Goal: Task Accomplishment & Management: Use online tool/utility

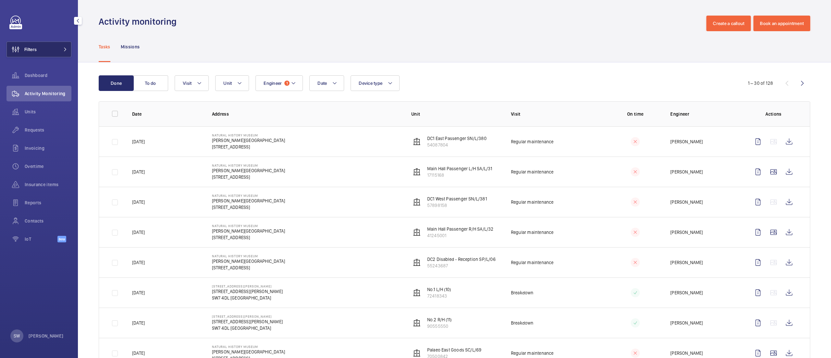
click at [58, 53] on button "Filters" at bounding box center [38, 50] width 65 height 16
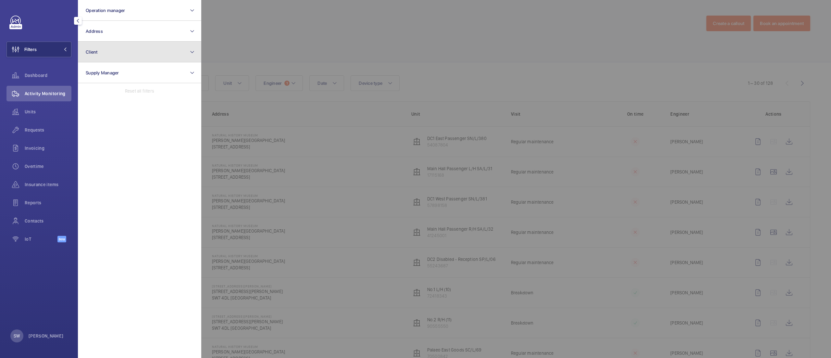
click at [133, 51] on button "Client" at bounding box center [139, 52] width 123 height 21
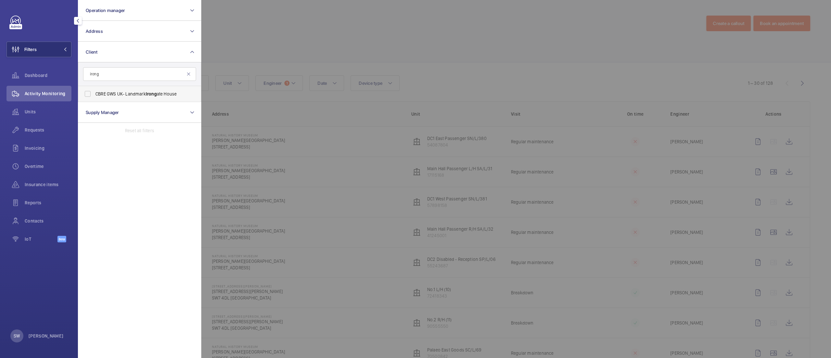
type input "irong"
click at [130, 97] on span "CBRE GWS UK- Landmark [GEOGRAPHIC_DATA]" at bounding box center [139, 94] width 89 height 6
click at [94, 97] on input "CBRE GWS UK- Landmark [GEOGRAPHIC_DATA]" at bounding box center [87, 93] width 13 height 13
checkbox input "true"
click at [321, 54] on div at bounding box center [616, 179] width 831 height 358
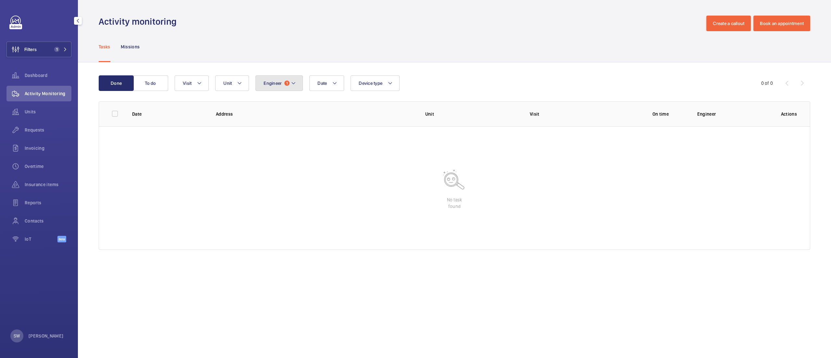
click at [289, 78] on button "Engineer 1" at bounding box center [279, 83] width 47 height 16
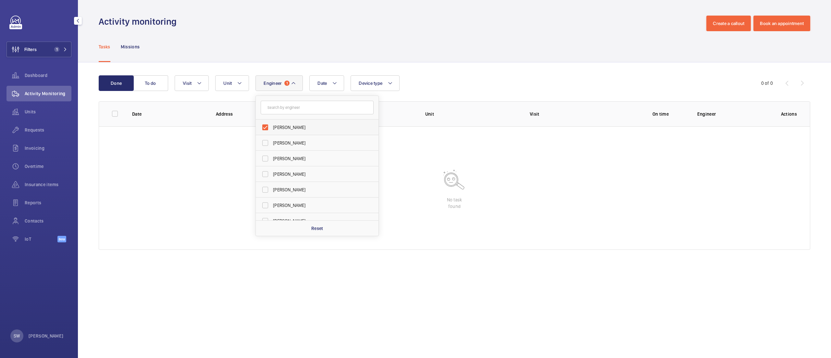
click at [294, 127] on span "[PERSON_NAME]" at bounding box center [317, 127] width 89 height 6
click at [272, 127] on input "[PERSON_NAME]" at bounding box center [265, 127] width 13 height 13
checkbox input "false"
click at [503, 63] on div "Done To do Date Engineer [PERSON_NAME] [PERSON_NAME] [PERSON_NAME][DEMOGRAPHIC_…" at bounding box center [454, 163] width 753 height 203
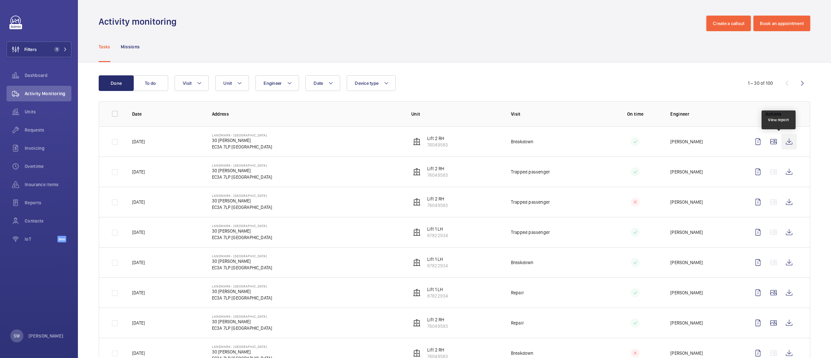
click at [782, 139] on wm-front-icon-button at bounding box center [790, 142] width 16 height 16
click at [44, 52] on button "Filters 1" at bounding box center [38, 50] width 65 height 16
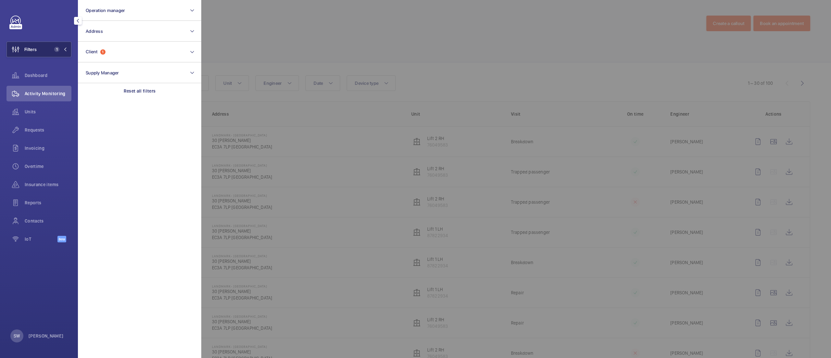
click at [44, 52] on button "Filters 1" at bounding box center [38, 50] width 65 height 16
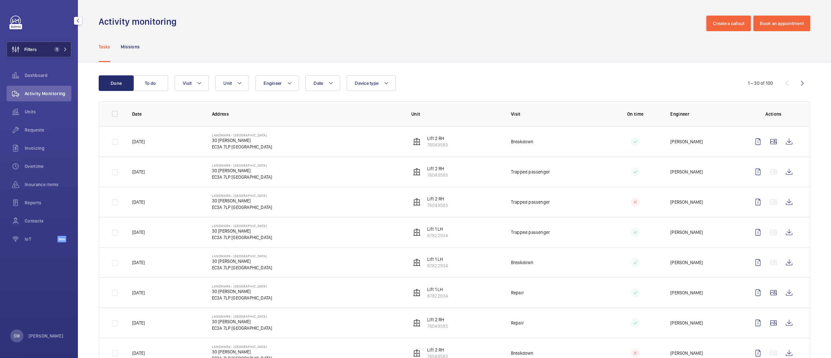
click at [56, 53] on button "Filters 1" at bounding box center [38, 50] width 65 height 16
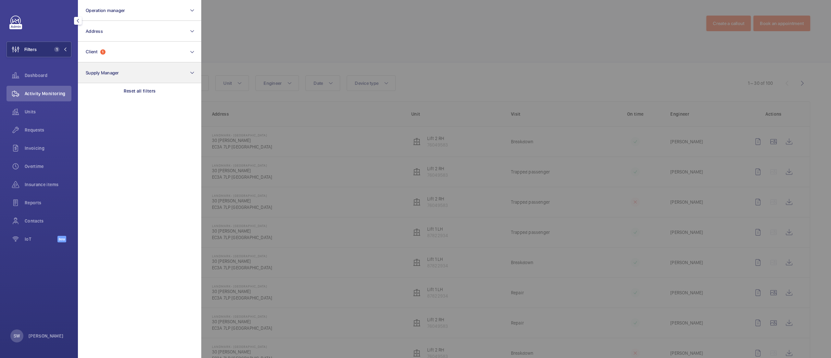
click at [153, 92] on p "Reset all filters" at bounding box center [140, 91] width 32 height 6
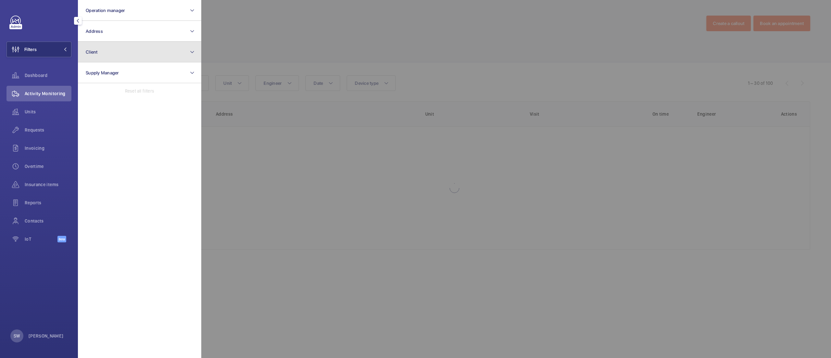
click at [116, 50] on button "Client" at bounding box center [139, 52] width 123 height 21
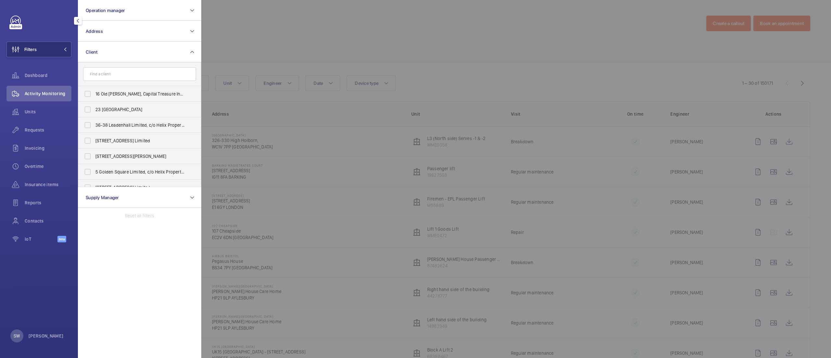
click at [132, 73] on input "text" at bounding box center [139, 74] width 113 height 14
click at [51, 73] on span "Dashboard" at bounding box center [48, 75] width 47 height 6
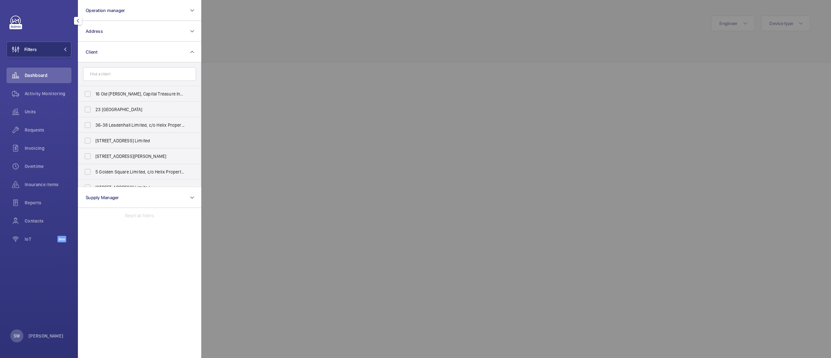
click at [615, 46] on div at bounding box center [616, 179] width 831 height 358
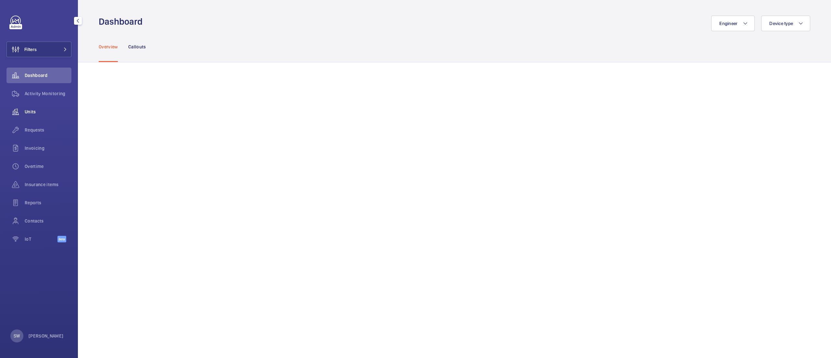
click at [38, 108] on div "Units" at bounding box center [38, 112] width 65 height 16
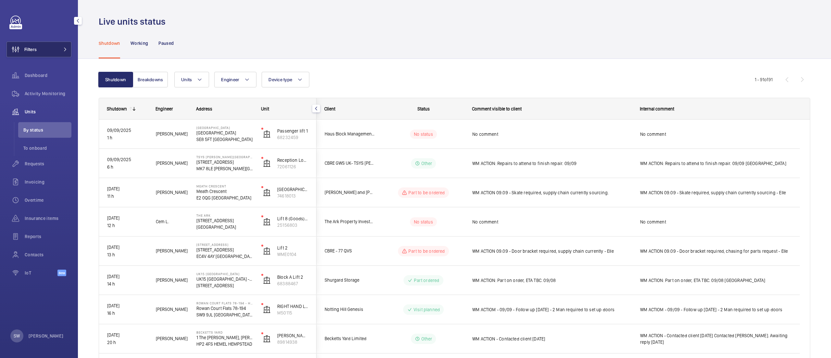
click at [61, 50] on span at bounding box center [63, 49] width 8 height 4
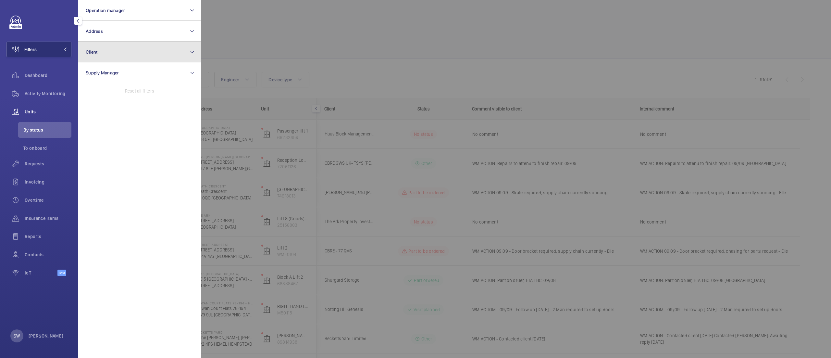
click at [132, 47] on button "Client" at bounding box center [139, 52] width 123 height 21
type input "d"
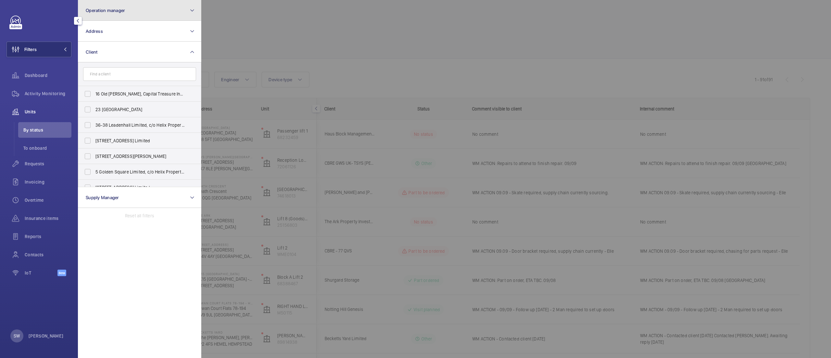
click at [129, 15] on button "Operation manager" at bounding box center [139, 10] width 123 height 21
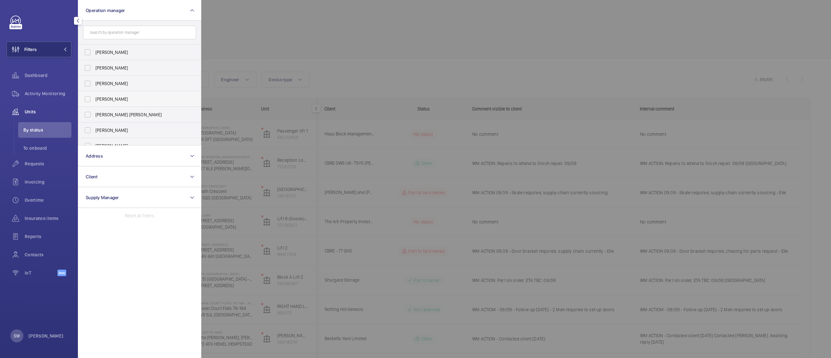
click at [117, 101] on span "[PERSON_NAME]" at bounding box center [139, 99] width 89 height 6
click at [94, 101] on input "[PERSON_NAME]" at bounding box center [87, 99] width 13 height 13
checkbox input "true"
click at [381, 56] on div at bounding box center [616, 179] width 831 height 358
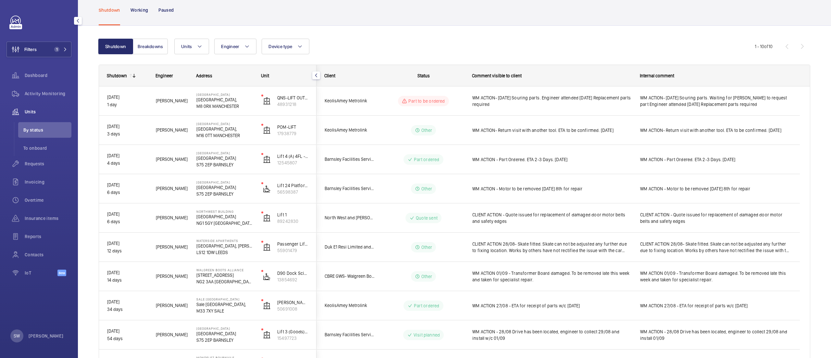
scroll to position [14, 0]
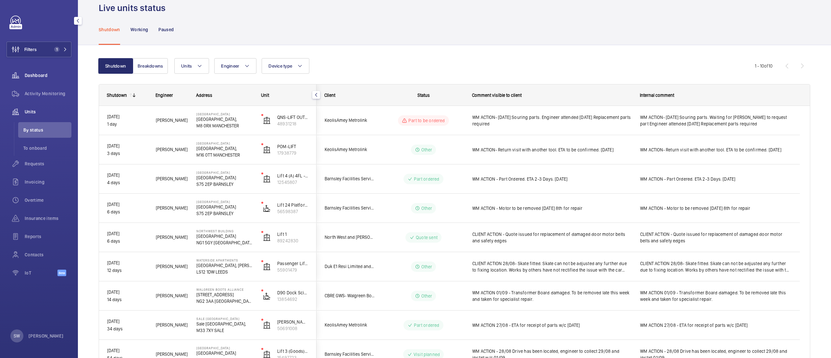
click at [52, 78] on span "Dashboard" at bounding box center [48, 75] width 47 height 6
